Goal: Complete application form

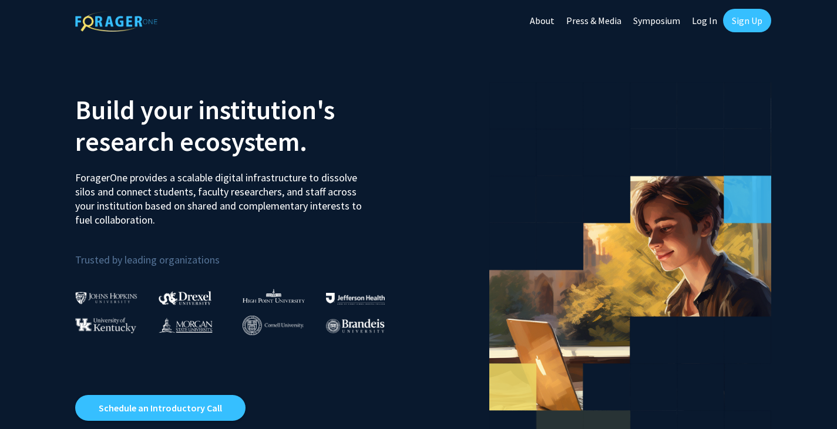
click at [705, 21] on link "Log In" at bounding box center [704, 20] width 37 height 41
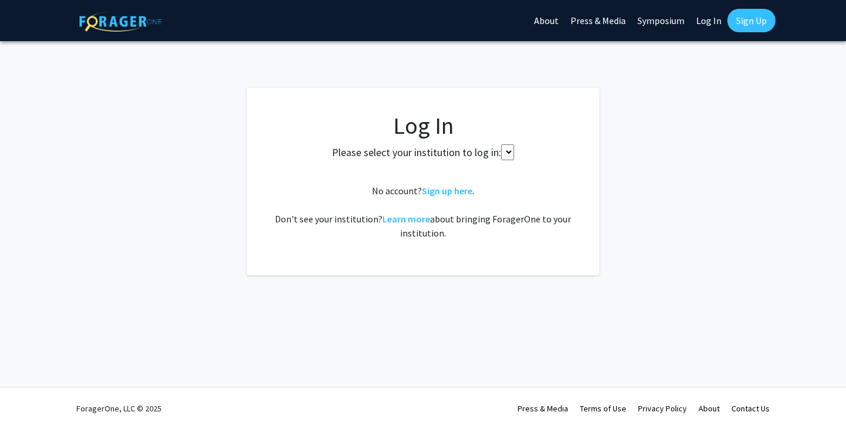
select select
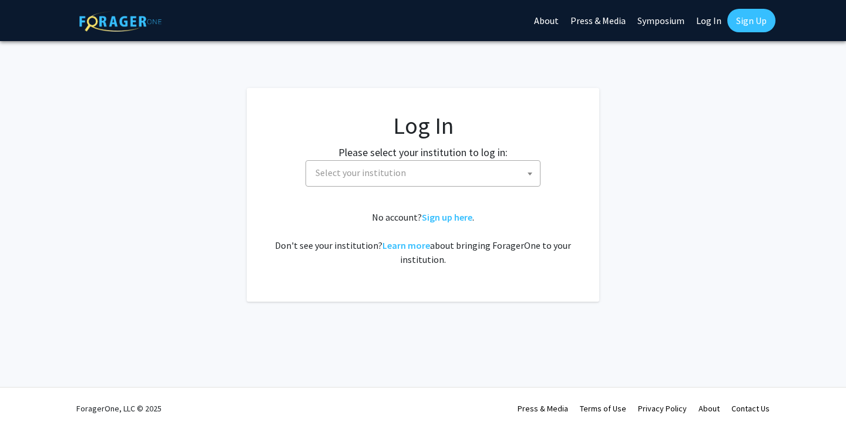
click at [739, 18] on link "Sign Up" at bounding box center [751, 20] width 48 height 23
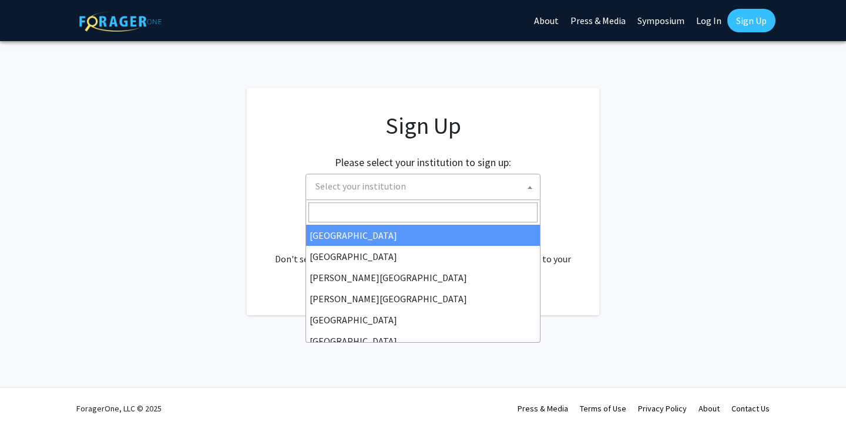
click at [434, 183] on span "Select your institution" at bounding box center [425, 186] width 229 height 24
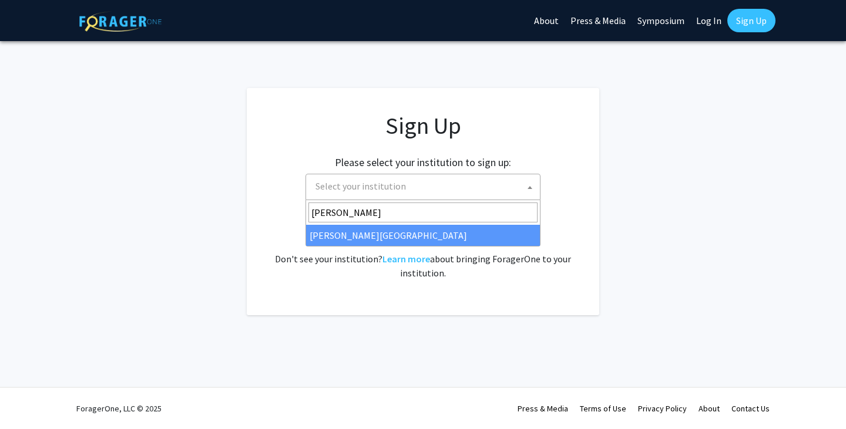
type input "[PERSON_NAME]"
select select "21"
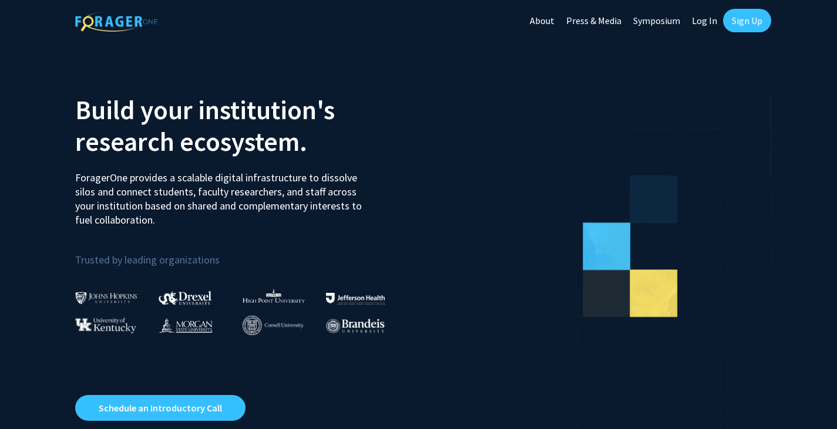
click at [706, 30] on link "Log In" at bounding box center [704, 20] width 37 height 41
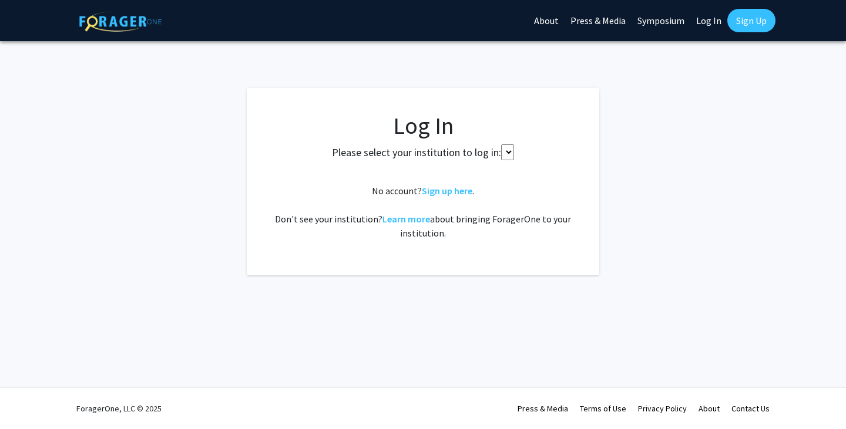
select select
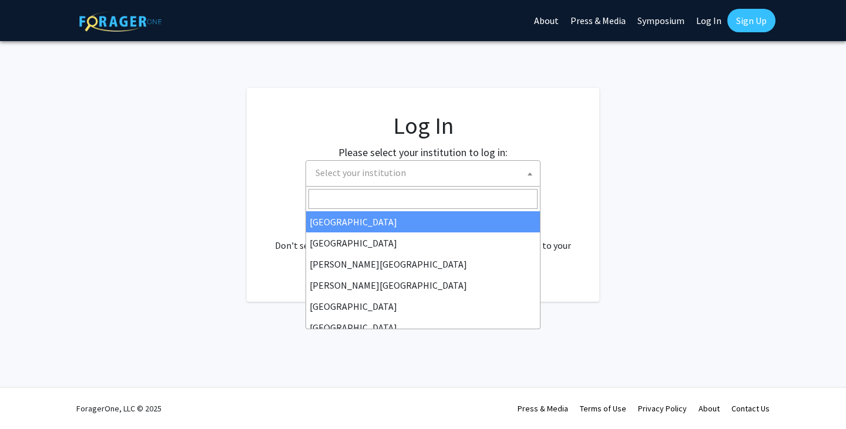
click at [422, 174] on span "Select your institution" at bounding box center [425, 173] width 229 height 24
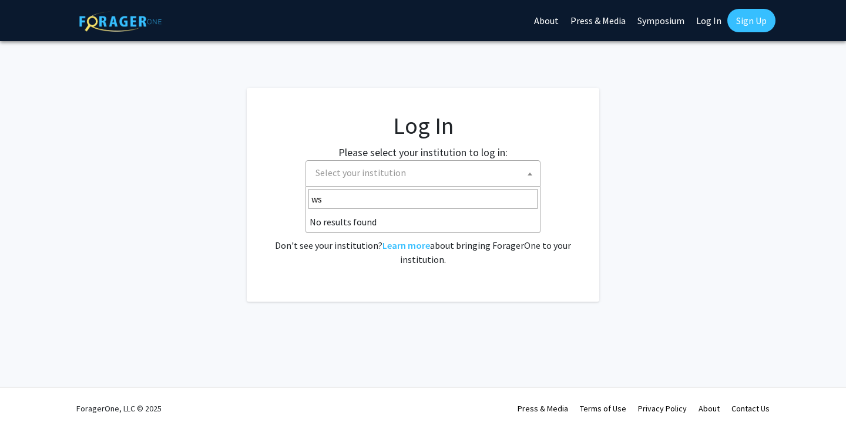
type input "w"
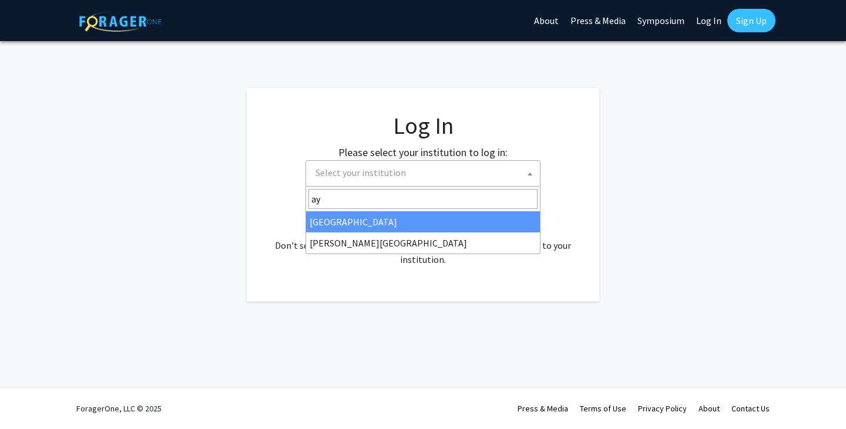
type input "a"
type input "way"
select select "21"
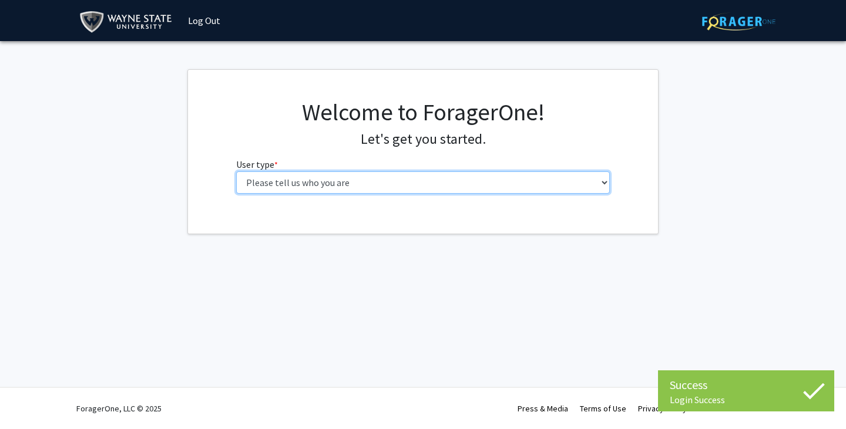
click at [419, 186] on select "Please tell us who you are Undergraduate Student Master's Student Doctoral Cand…" at bounding box center [423, 182] width 374 height 22
select select "1: undergrad"
click at [236, 171] on select "Please tell us who you are Undergraduate Student Master's Student Doctoral Cand…" at bounding box center [423, 182] width 374 height 22
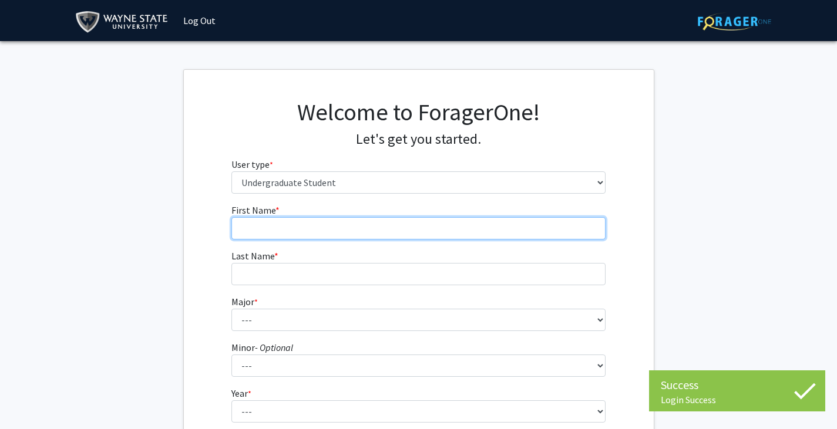
click at [369, 233] on input "First Name * required" at bounding box center [418, 228] width 374 height 22
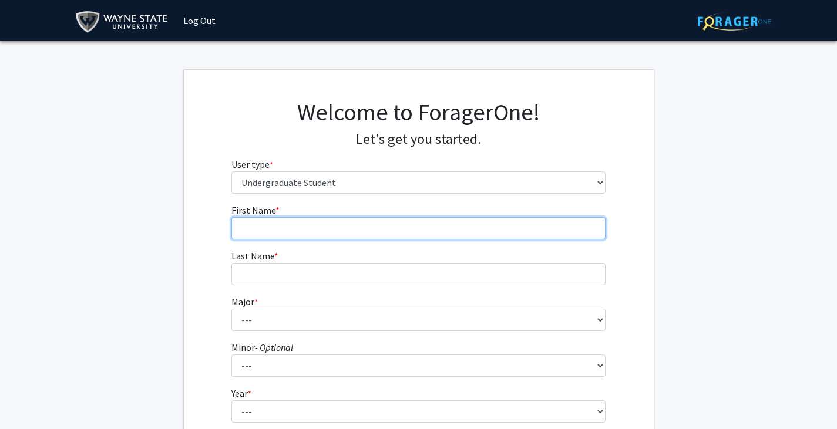
type input "Sofia"
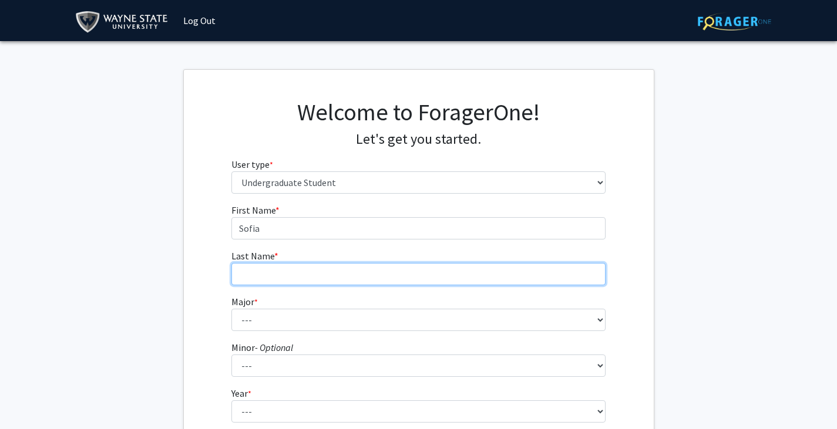
type input "Marx"
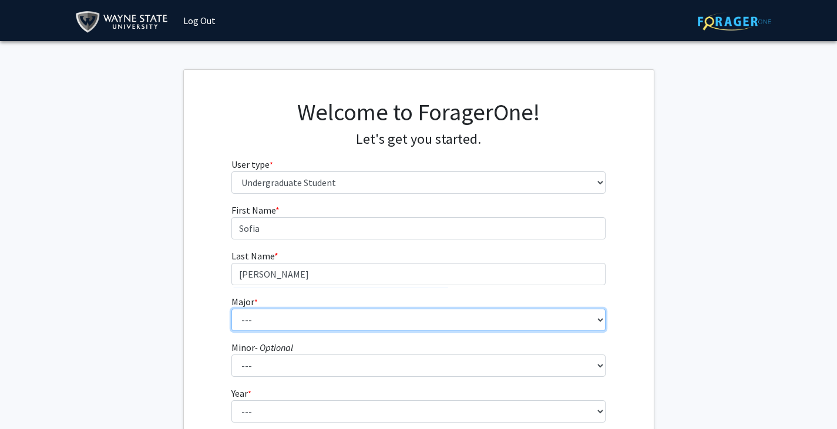
click at [286, 319] on select "--- Accounting African American Studies Anthropology Applied Behavior Analysis …" at bounding box center [418, 320] width 374 height 22
select select "11: 1791"
click at [231, 309] on select "--- Accounting African American Studies Anthropology Applied Behavior Analysis …" at bounding box center [418, 320] width 374 height 22
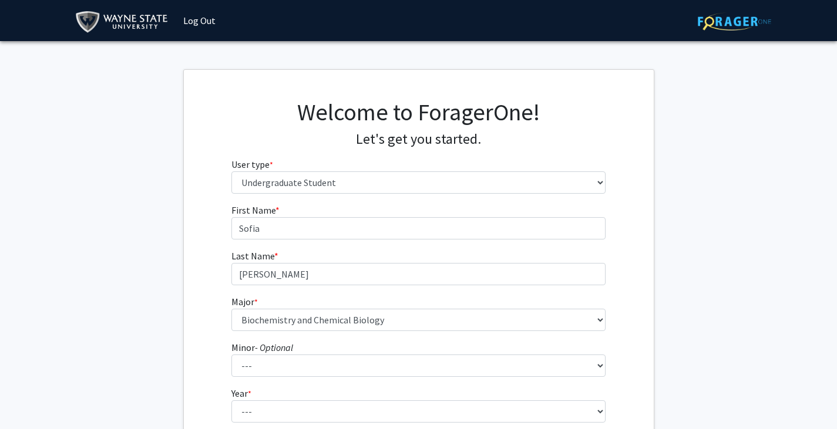
click at [293, 353] on icon "- Optional" at bounding box center [274, 348] width 38 height 12
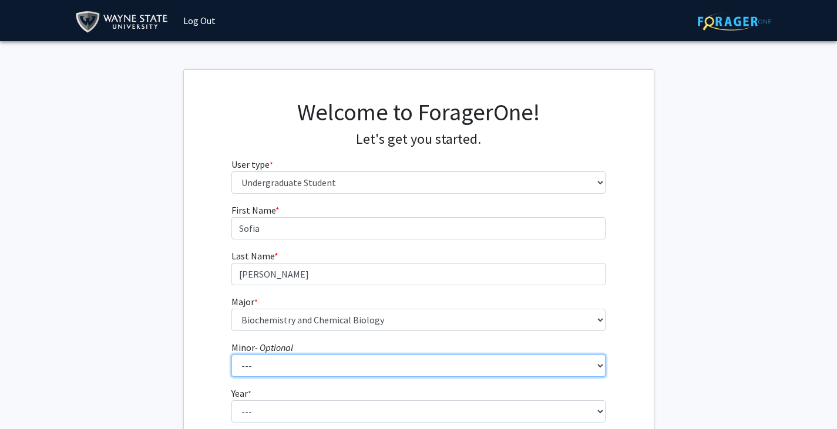
click at [294, 355] on select "--- African American Studies Africana Theatre and Dance Animation and Interacti…" at bounding box center [418, 366] width 374 height 22
click at [293, 358] on select "--- African American Studies Africana Theatre and Dance Animation and Interacti…" at bounding box center [418, 366] width 374 height 22
select select "80: 1445"
click at [231, 355] on select "--- African American Studies Africana Theatre and Dance Animation and Interacti…" at bounding box center [418, 366] width 374 height 22
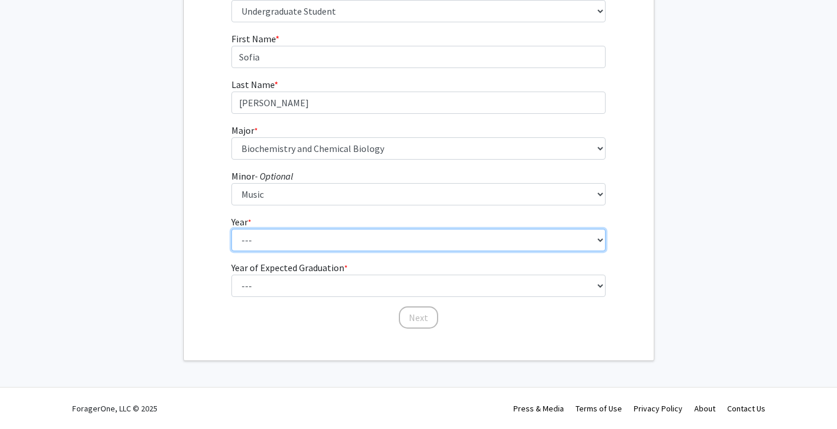
click at [288, 241] on select "--- First-year Sophomore Junior Senior Postbaccalaureate Certificate" at bounding box center [418, 240] width 374 height 22
select select "1: first-year"
click at [231, 229] on select "--- First-year Sophomore Junior Senior Postbaccalaureate Certificate" at bounding box center [418, 240] width 374 height 22
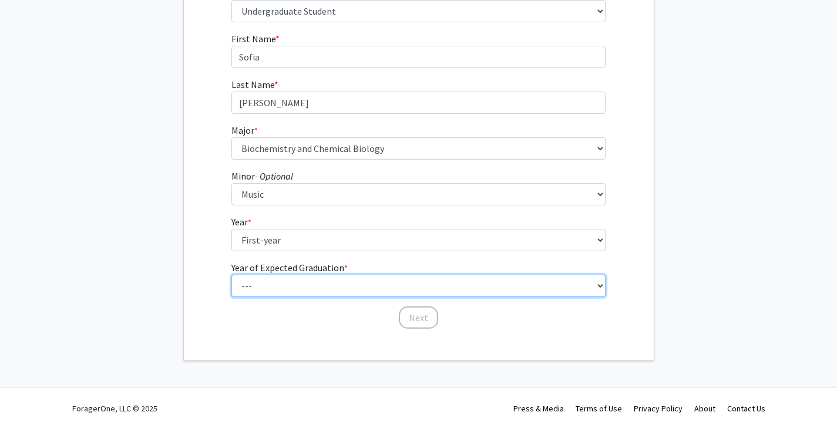
click at [285, 289] on select "--- 2025 2026 2027 2028 2029 2030 2031 2032 2033 2034" at bounding box center [418, 286] width 374 height 22
select select "5: 2029"
click at [231, 275] on select "--- 2025 2026 2027 2028 2029 2030 2031 2032 2033 2034" at bounding box center [418, 286] width 374 height 22
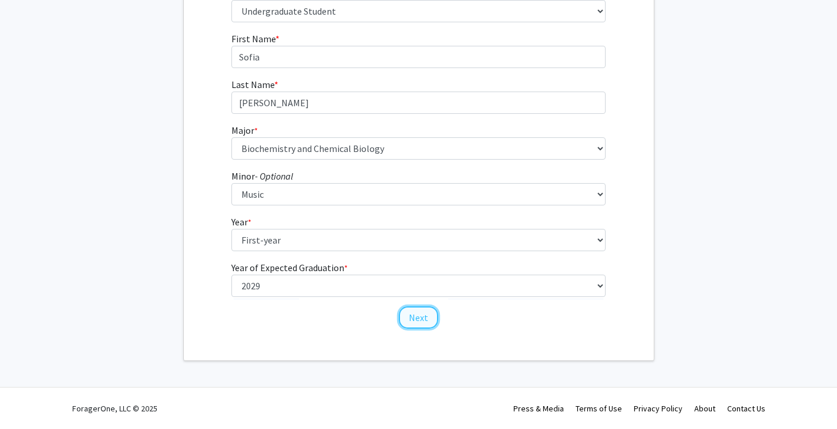
click at [421, 319] on button "Next" at bounding box center [418, 318] width 39 height 22
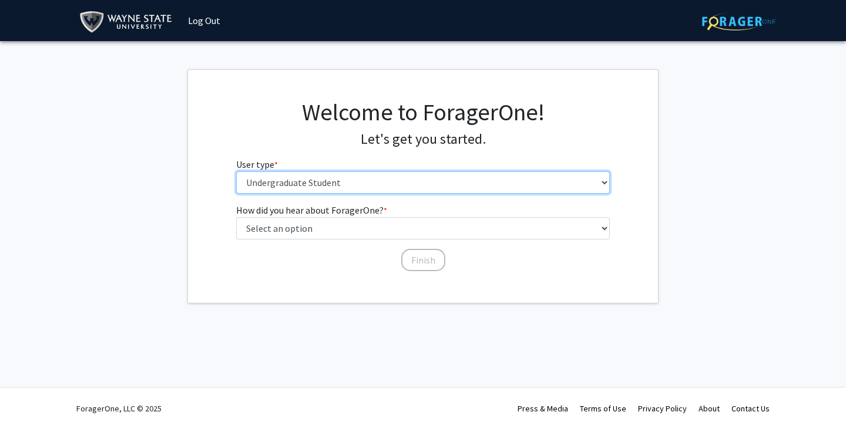
click at [341, 187] on select "Please tell us who you are Undergraduate Student Master's Student Doctoral Cand…" at bounding box center [423, 182] width 374 height 22
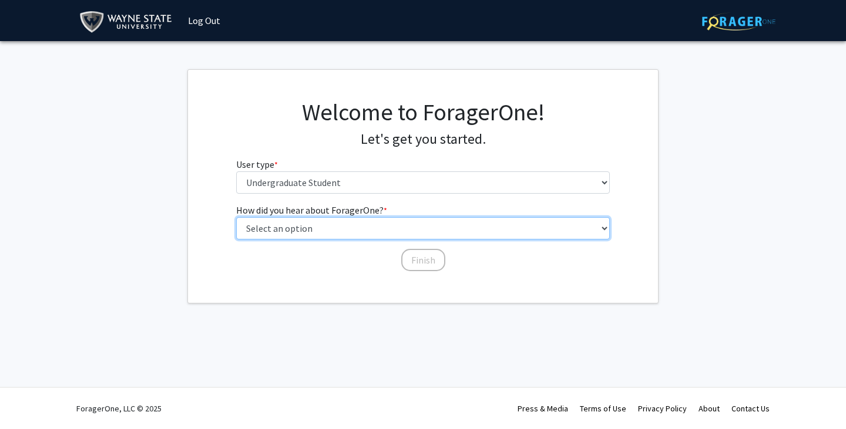
click at [342, 234] on select "Select an option Peer/student recommendation Faculty/staff recommendation Unive…" at bounding box center [423, 228] width 374 height 22
select select "2: faculty_recommendation"
click at [236, 217] on select "Select an option Peer/student recommendation Faculty/staff recommendation Unive…" at bounding box center [423, 228] width 374 height 22
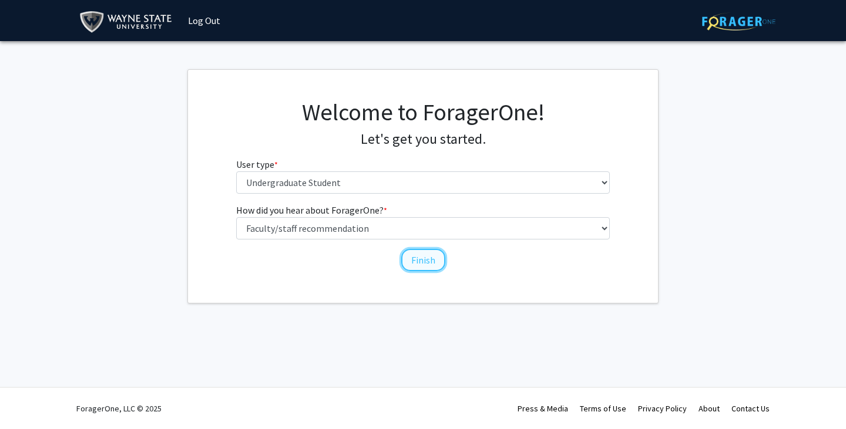
click at [414, 262] on button "Finish" at bounding box center [423, 260] width 44 height 22
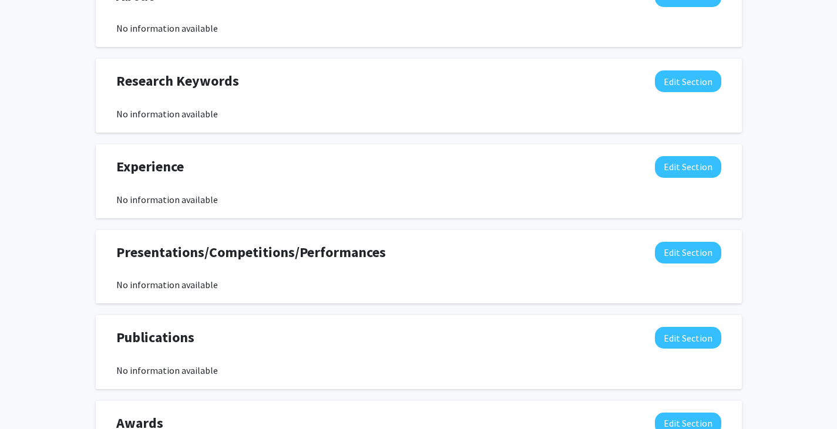
scroll to position [691, 0]
